Goal: Task Accomplishment & Management: Complete application form

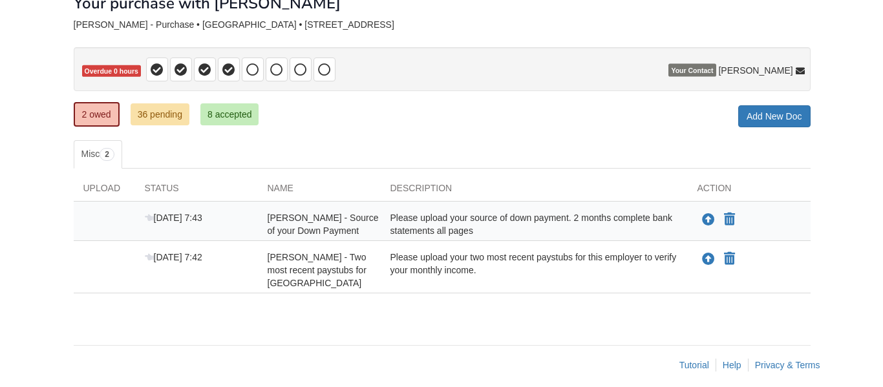
scroll to position [88, 0]
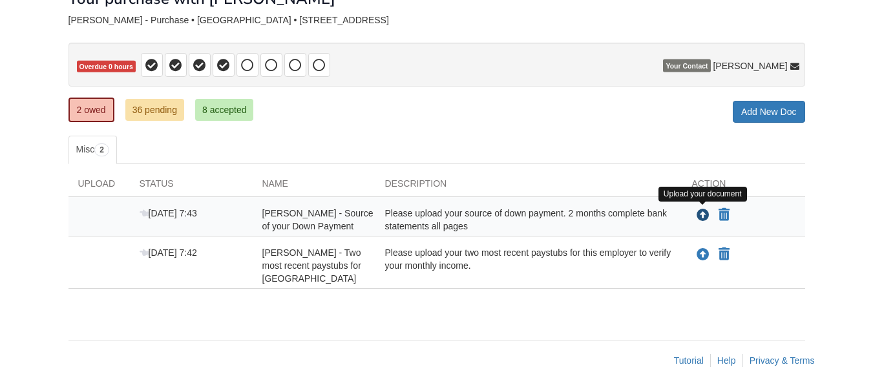
click at [705, 216] on icon "Upload Ashley Dominy - Source of your Down Payment" at bounding box center [703, 215] width 13 height 13
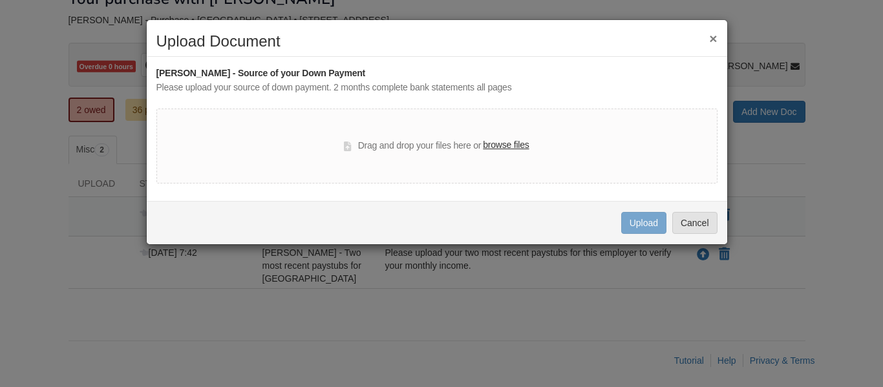
click at [503, 146] on label "browse files" at bounding box center [506, 145] width 46 height 14
click at [0, 0] on input "browse files" at bounding box center [0, 0] width 0 height 0
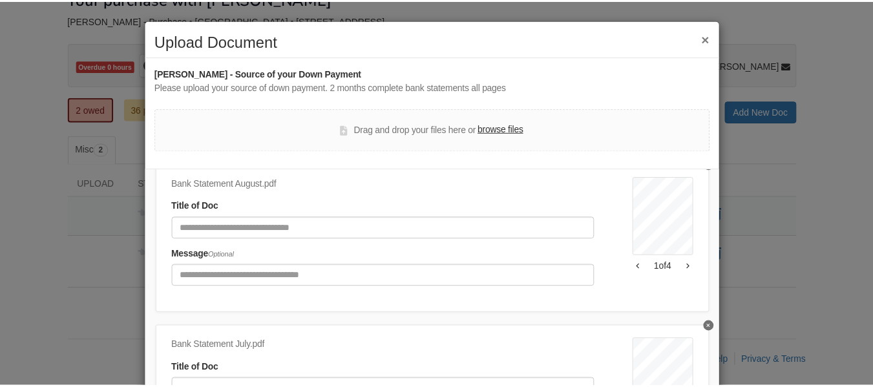
scroll to position [60, 0]
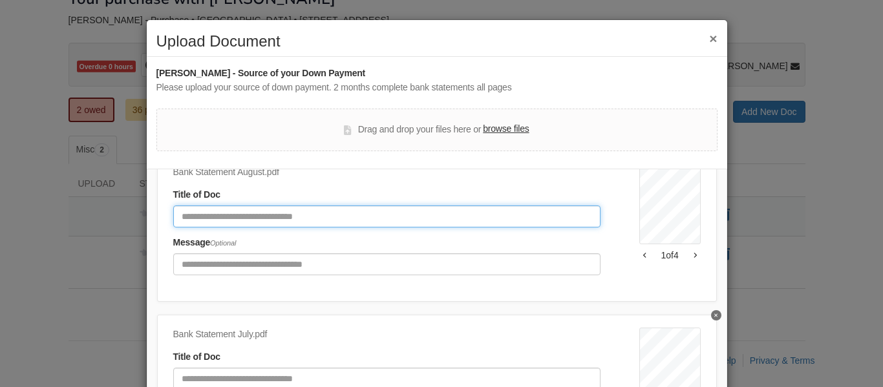
click at [380, 213] on input "Document Title" at bounding box center [386, 217] width 427 height 22
type input "**********"
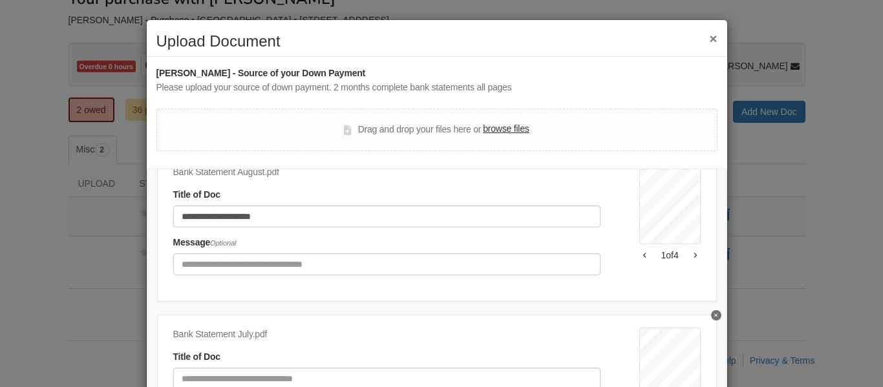
click at [724, 296] on div "**********" at bounding box center [441, 193] width 883 height 387
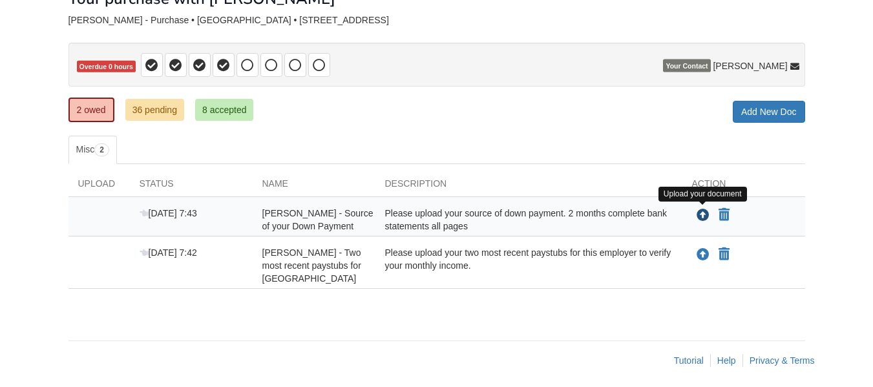
click at [704, 216] on icon "Upload Ashley Dominy - Source of your Down Payment" at bounding box center [703, 215] width 13 height 13
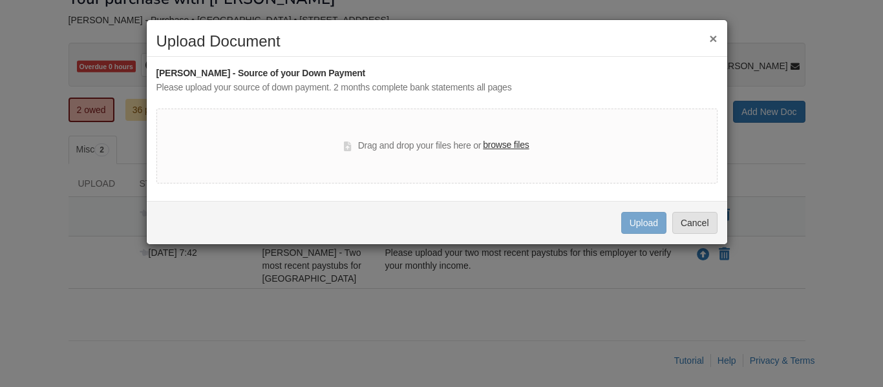
click at [507, 153] on label "browse files" at bounding box center [506, 145] width 46 height 14
click at [0, 0] on input "browse files" at bounding box center [0, 0] width 0 height 0
click at [508, 140] on label "browse files" at bounding box center [506, 145] width 46 height 14
click at [0, 0] on input "browse files" at bounding box center [0, 0] width 0 height 0
click at [692, 224] on button "Cancel" at bounding box center [694, 223] width 45 height 22
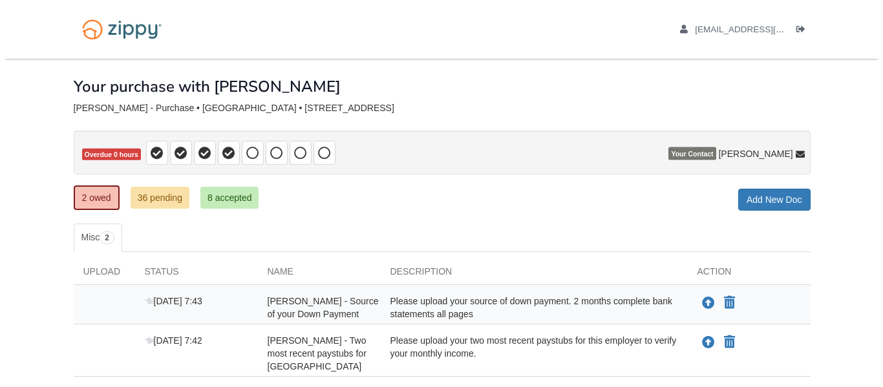
scroll to position [90, 0]
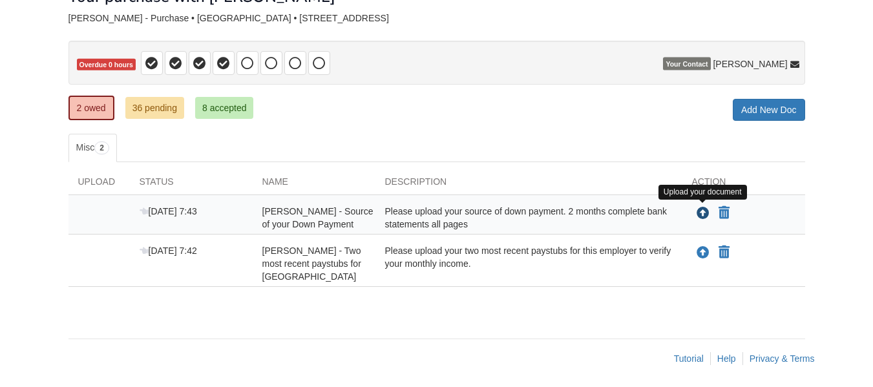
click at [702, 215] on icon "Upload Ashley Dominy - Source of your Down Payment" at bounding box center [703, 213] width 13 height 13
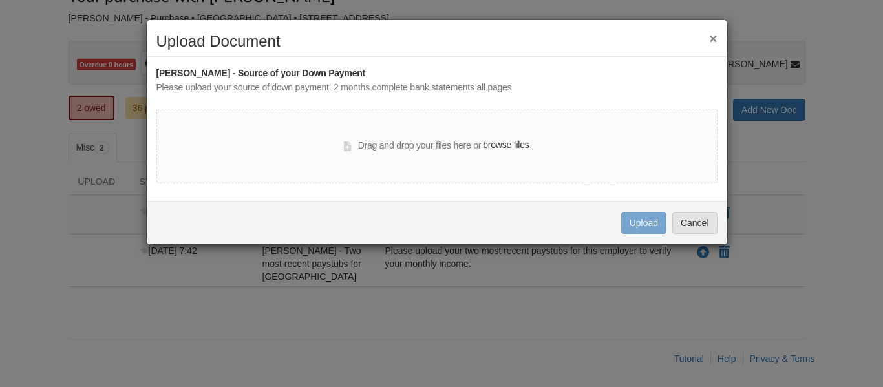
click at [515, 148] on label "browse files" at bounding box center [506, 145] width 46 height 14
click at [0, 0] on input "browse files" at bounding box center [0, 0] width 0 height 0
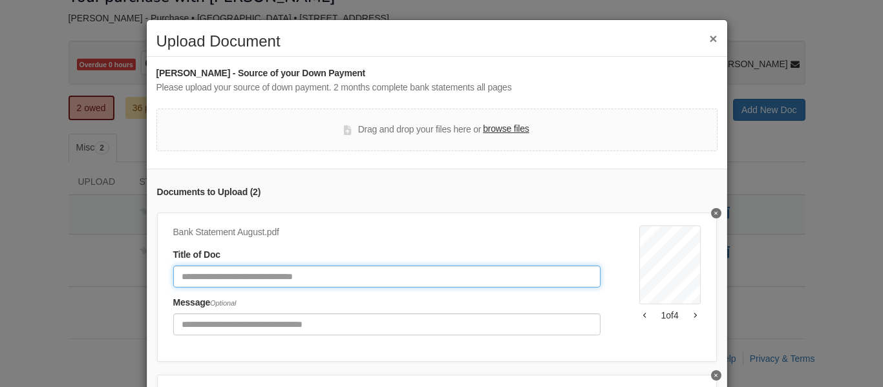
click at [459, 268] on input "Document Title" at bounding box center [386, 277] width 427 height 22
type input "**********"
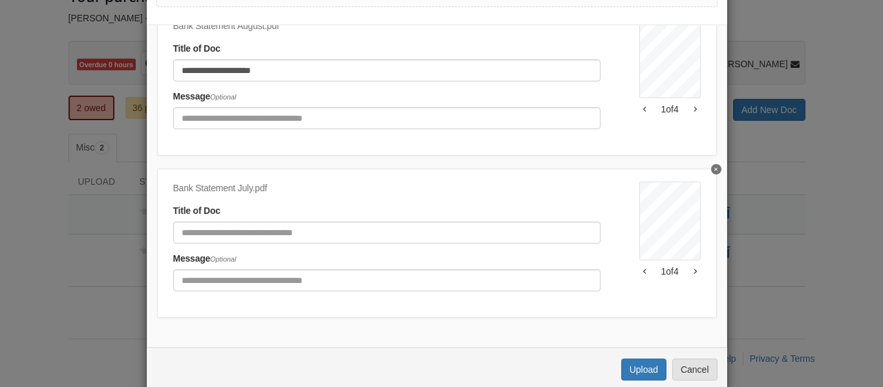
scroll to position [164, 0]
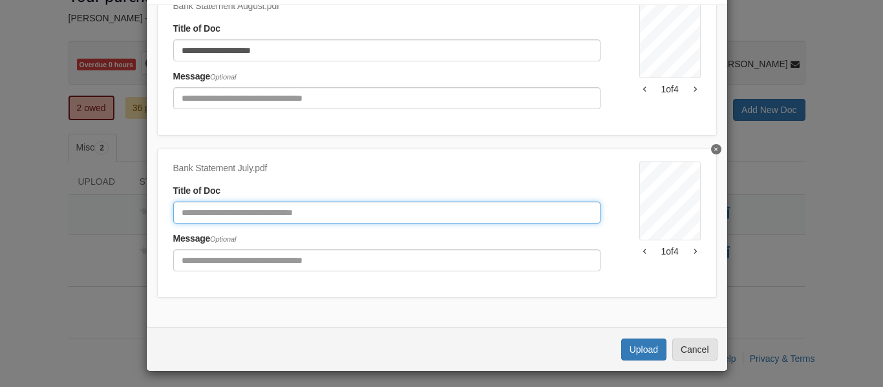
click at [452, 209] on input "Document Title" at bounding box center [386, 213] width 427 height 22
type input "**********"
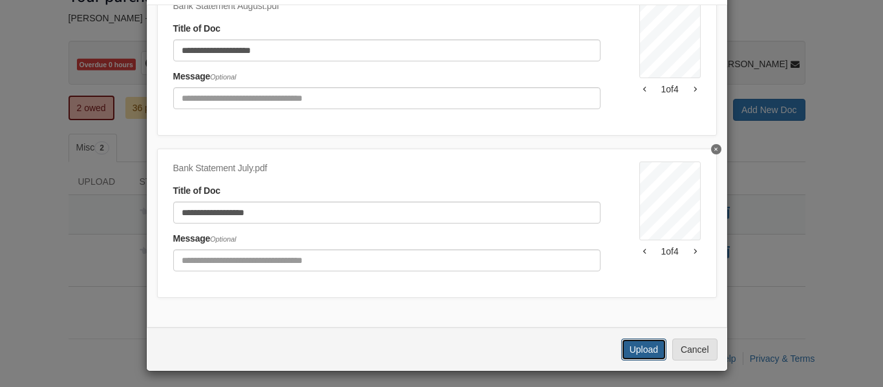
click at [635, 349] on button "Upload" at bounding box center [643, 350] width 45 height 22
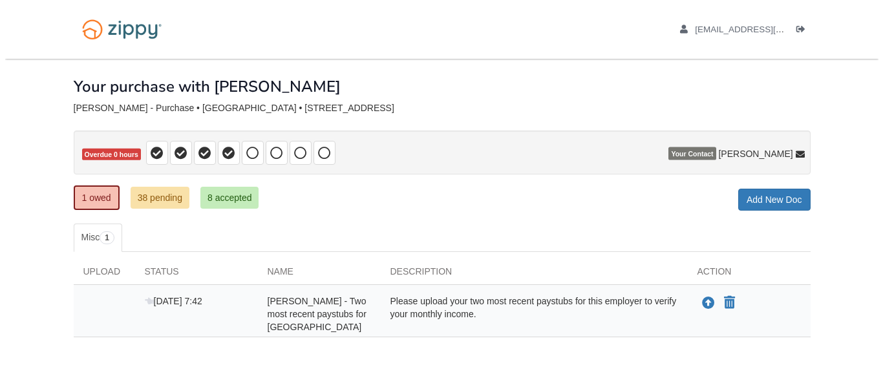
scroll to position [54, 0]
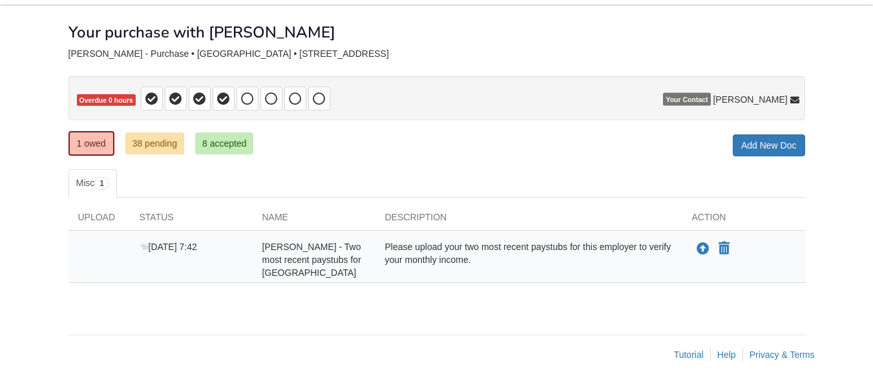
click at [635, 349] on div "Tutorial Help Privacy & Terms" at bounding box center [447, 354] width 756 height 13
click at [702, 248] on icon "Upload Ashley Dominy - Two most recent paystubs for Robertson County Schools" at bounding box center [703, 249] width 13 height 13
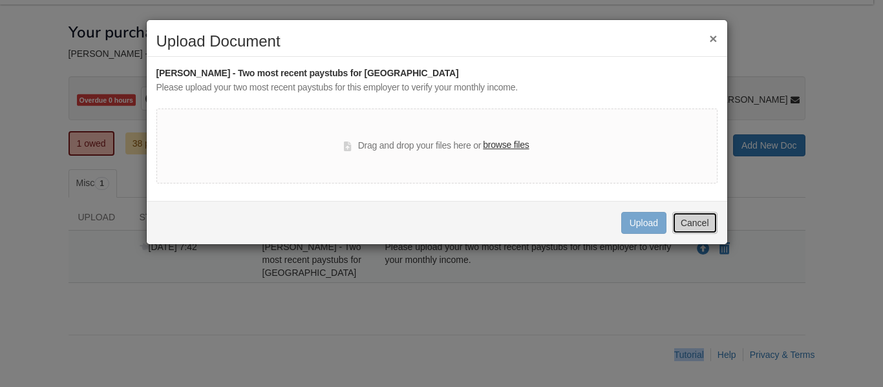
click at [690, 229] on button "Cancel" at bounding box center [694, 223] width 45 height 22
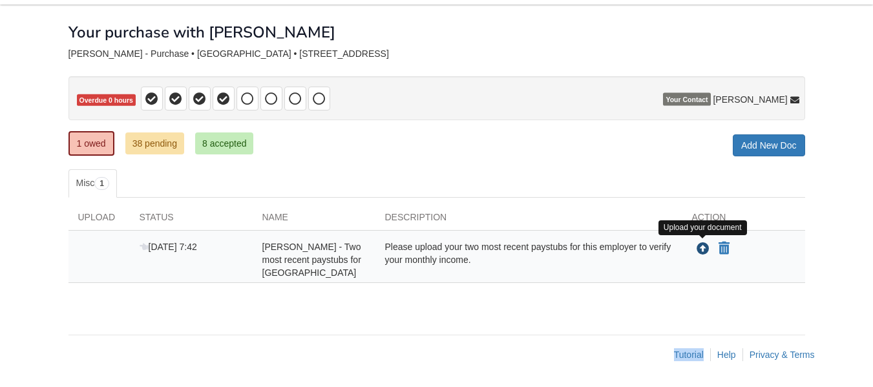
click at [703, 251] on icon "Upload Ashley Dominy - Two most recent paystubs for Robertson County Schools" at bounding box center [703, 249] width 13 height 13
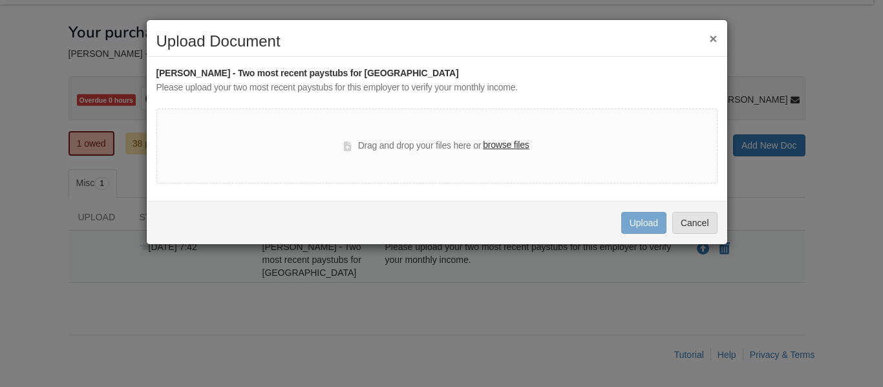
click at [512, 146] on label "browse files" at bounding box center [506, 145] width 46 height 14
click at [0, 0] on input "browse files" at bounding box center [0, 0] width 0 height 0
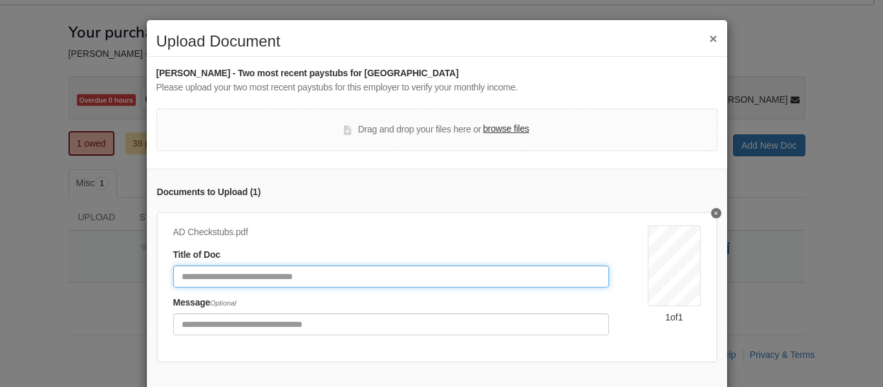
click at [218, 273] on input "Document Title" at bounding box center [391, 277] width 436 height 22
type input "**********"
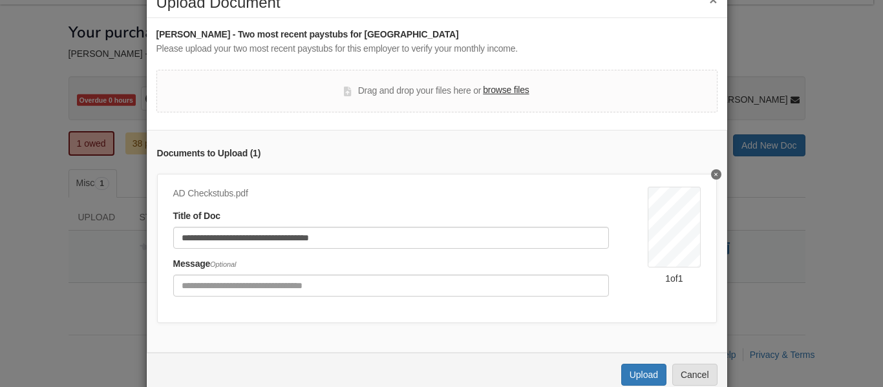
scroll to position [78, 0]
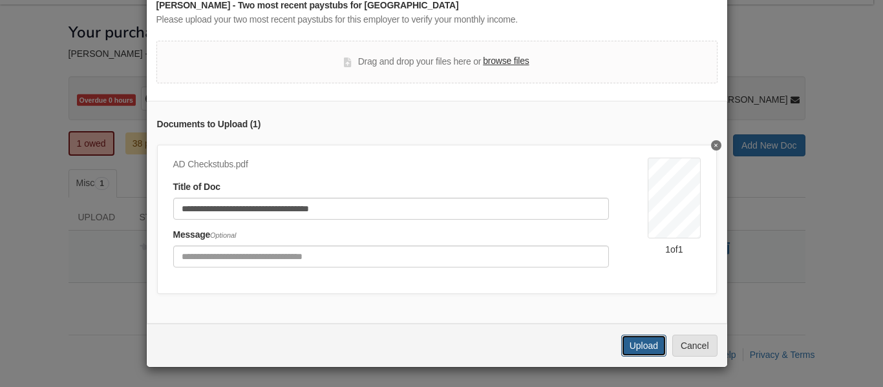
click at [643, 345] on button "Upload" at bounding box center [643, 346] width 45 height 22
